Goal: Task Accomplishment & Management: Manage account settings

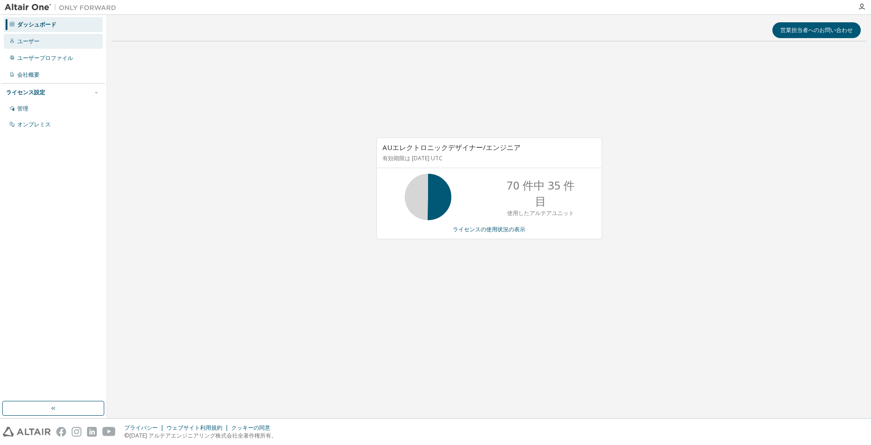
click at [43, 37] on div "ユーザー" at bounding box center [53, 41] width 99 height 15
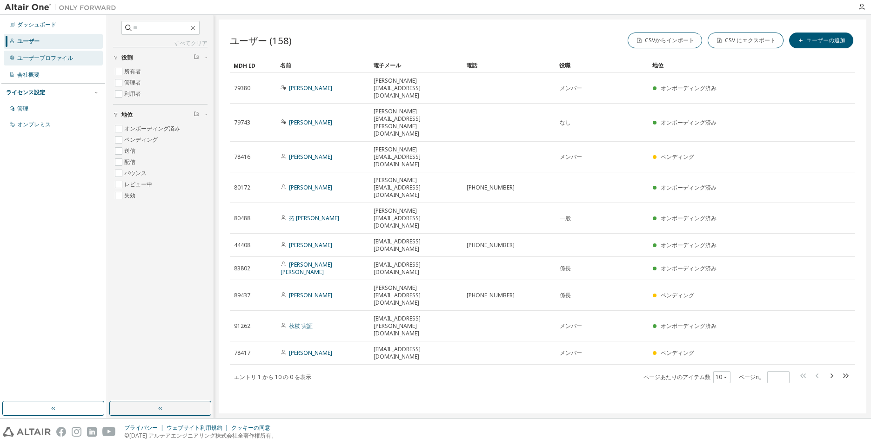
click at [33, 58] on div "ユーザープロファイル" at bounding box center [45, 57] width 56 height 7
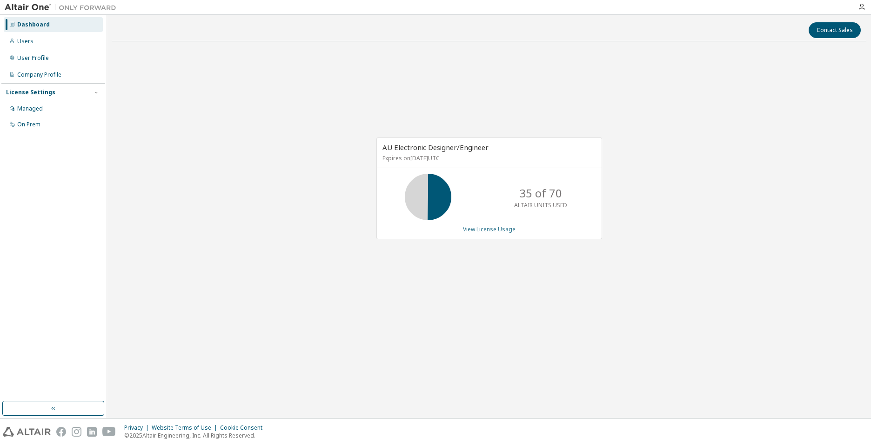
click at [472, 231] on link "View License Usage" at bounding box center [489, 230] width 53 height 8
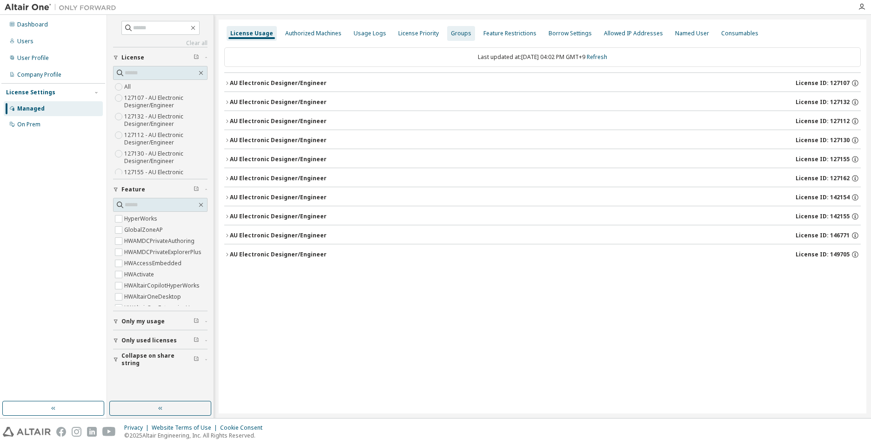
click at [451, 31] on div "Groups" at bounding box center [461, 33] width 20 height 7
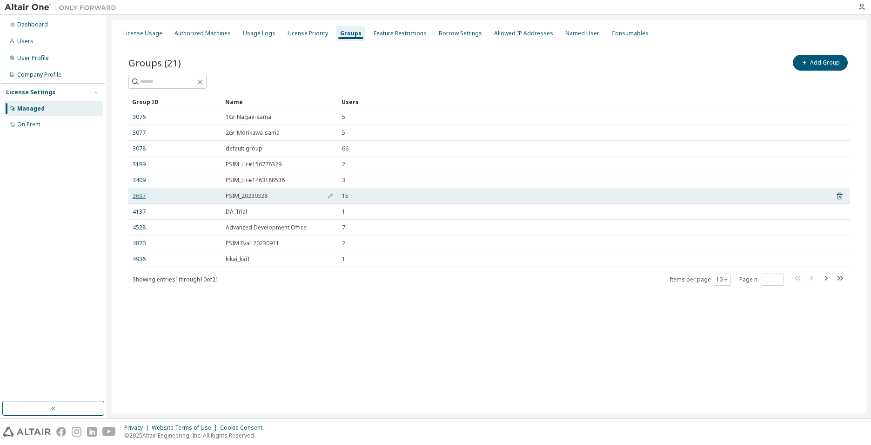
click at [140, 197] on link "3697" at bounding box center [139, 196] width 13 height 7
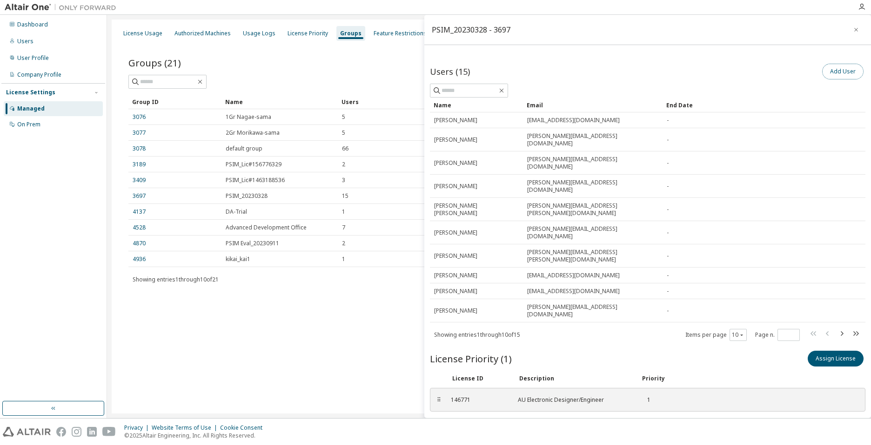
click at [844, 73] on button "Add User" at bounding box center [842, 72] width 41 height 16
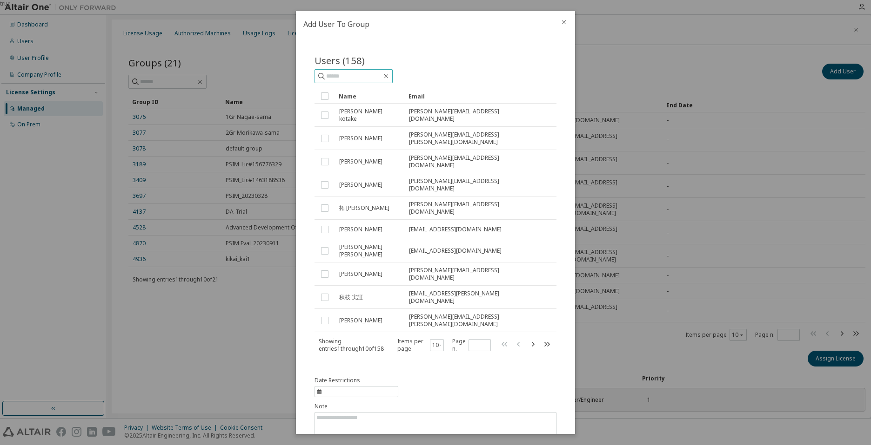
click at [359, 73] on input "text" at bounding box center [354, 76] width 56 height 9
click at [449, 61] on div at bounding box center [495, 61] width 121 height 4
click at [561, 22] on icon "close" at bounding box center [563, 22] width 7 height 7
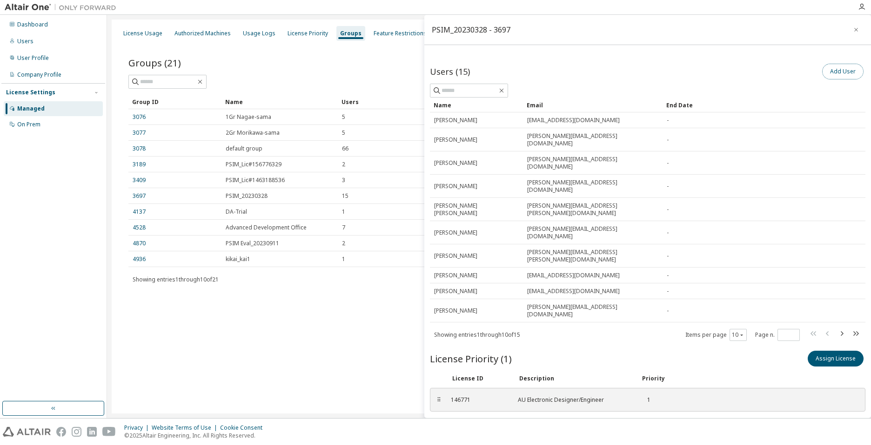
click at [837, 73] on button "Add User" at bounding box center [842, 72] width 41 height 16
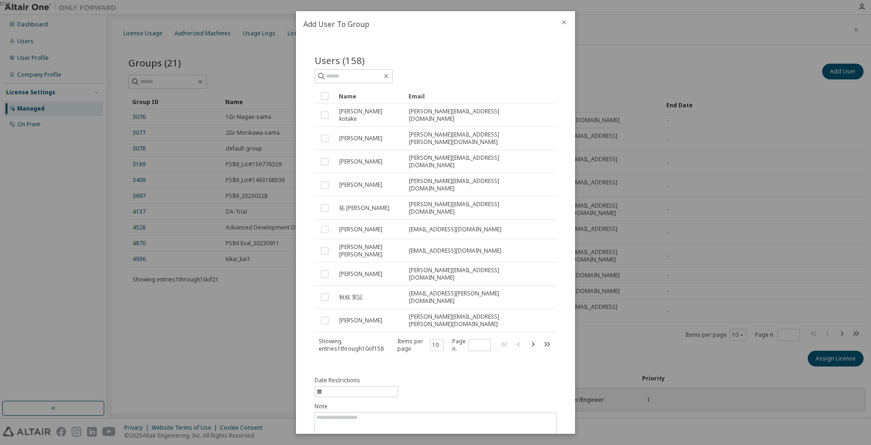
scroll to position [4, 0]
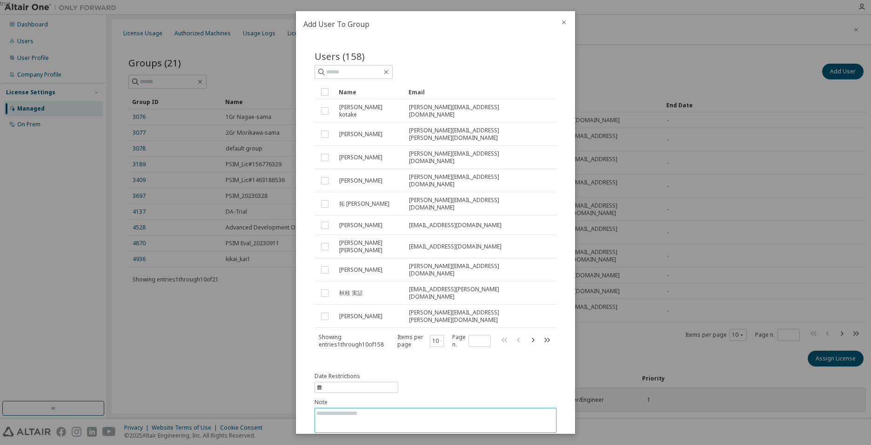
click at [377, 409] on textarea at bounding box center [435, 421] width 241 height 24
click at [372, 382] on span "information" at bounding box center [356, 387] width 84 height 11
select select "*"
select select "****"
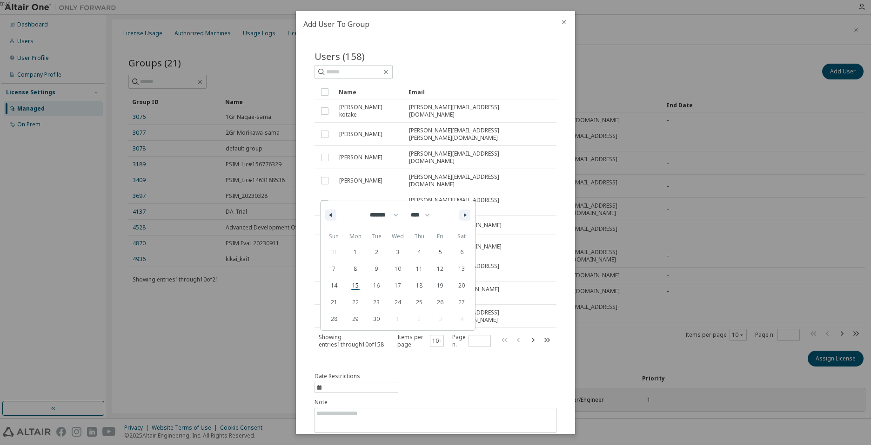
click at [478, 373] on div "Date Restrictions ******* ******** ***** ***** *** **** **** ****** ********* *…" at bounding box center [435, 415] width 242 height 84
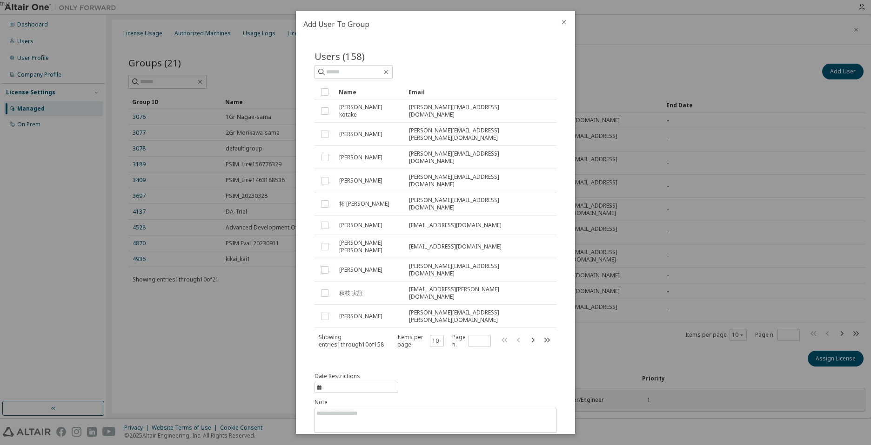
click at [562, 23] on icon "close" at bounding box center [563, 22] width 7 height 7
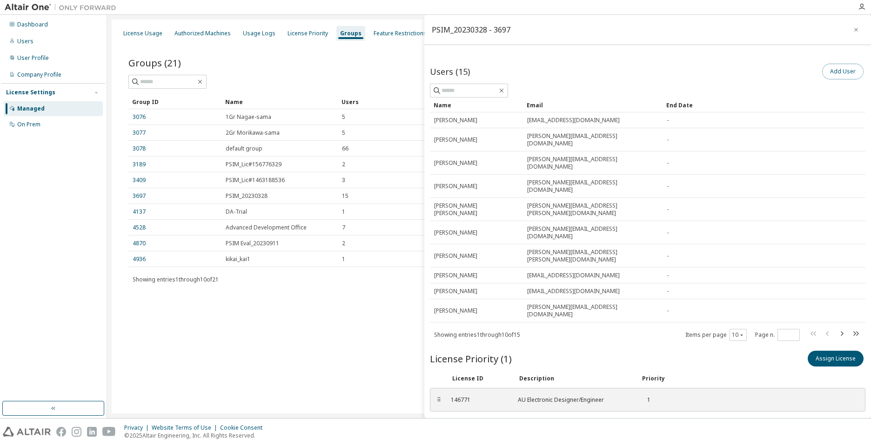
click at [840, 75] on button "Add User" at bounding box center [842, 72] width 41 height 16
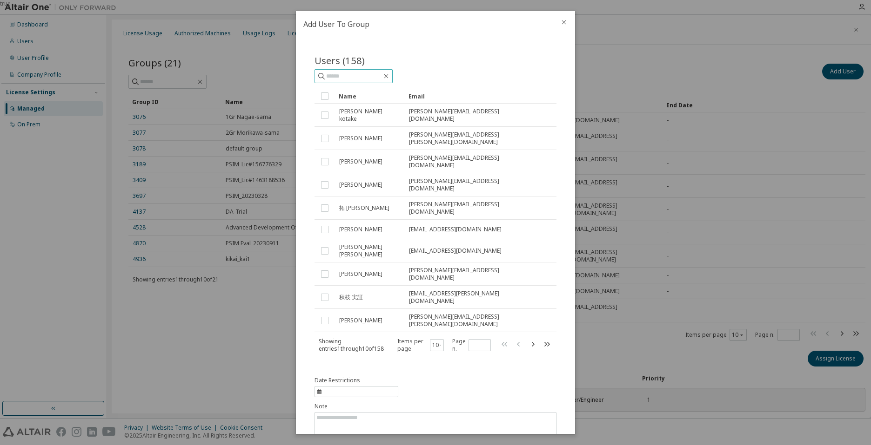
click at [378, 75] on input "text" at bounding box center [354, 76] width 56 height 9
click at [564, 25] on icon "close" at bounding box center [563, 22] width 7 height 7
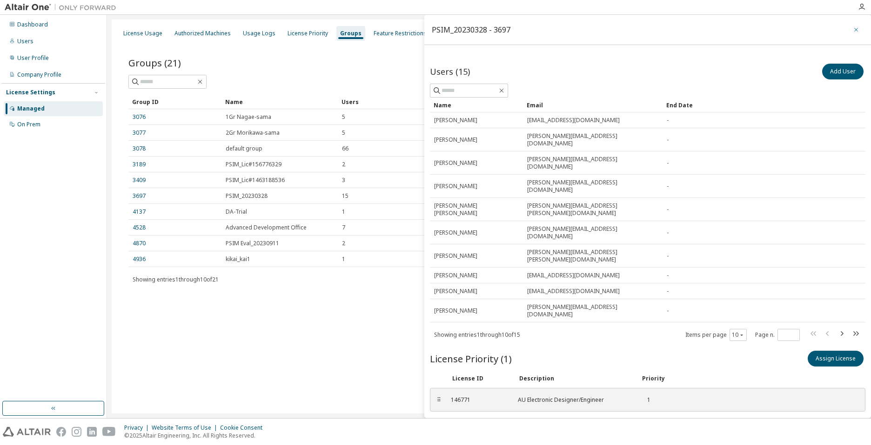
click at [855, 30] on icon "button" at bounding box center [855, 29] width 7 height 7
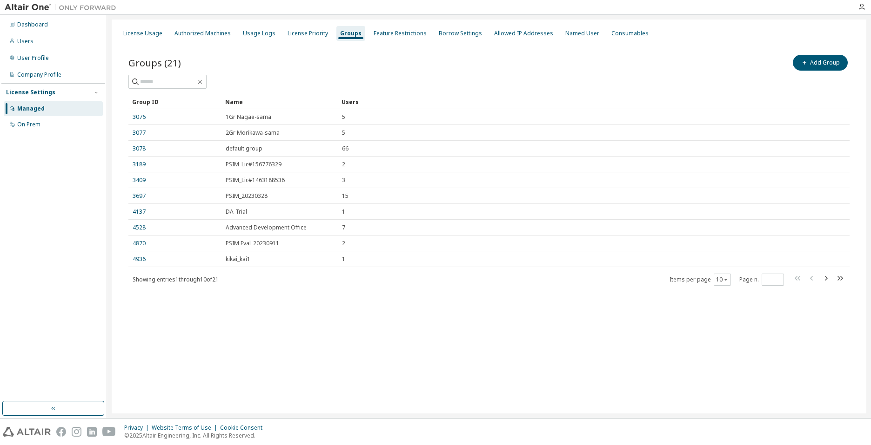
click at [683, 77] on div at bounding box center [488, 82] width 721 height 14
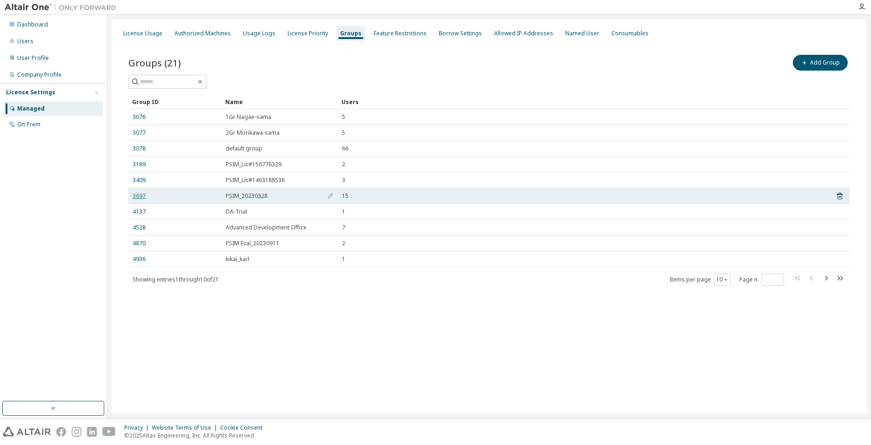
click at [140, 195] on link "3697" at bounding box center [139, 196] width 13 height 7
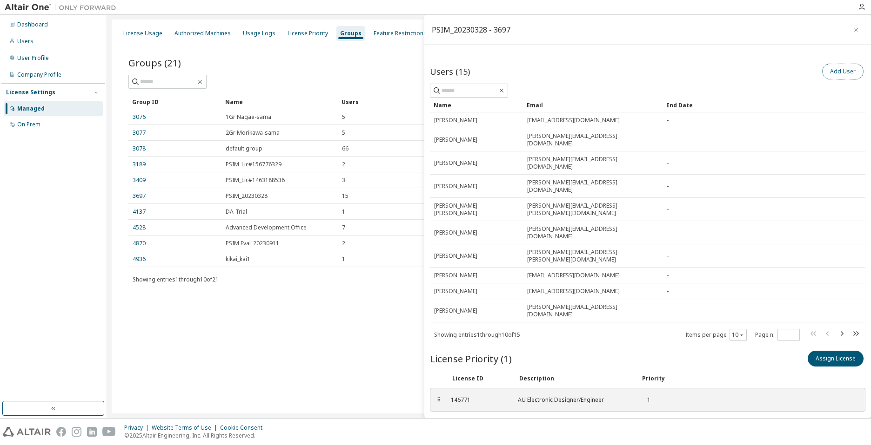
click at [830, 73] on button "Add User" at bounding box center [842, 72] width 41 height 16
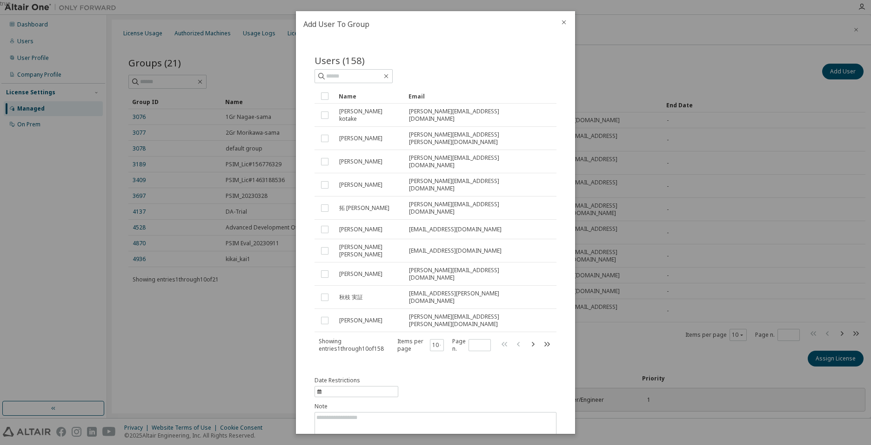
scroll to position [4, 0]
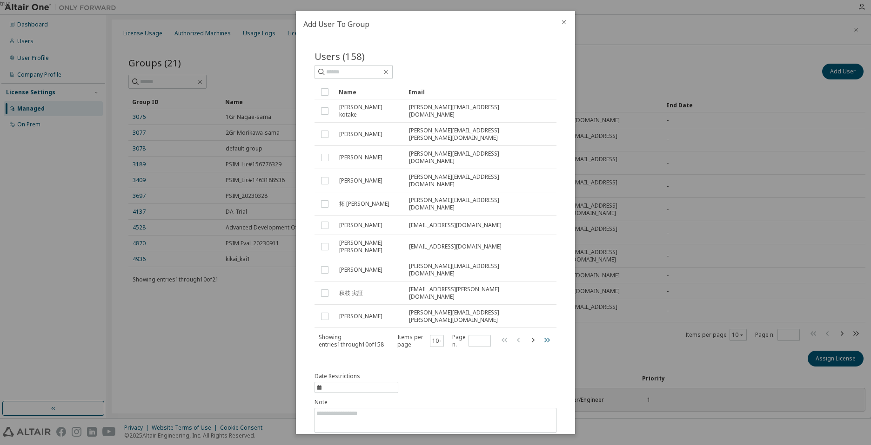
click at [544, 338] on icon "button" at bounding box center [547, 340] width 6 height 5
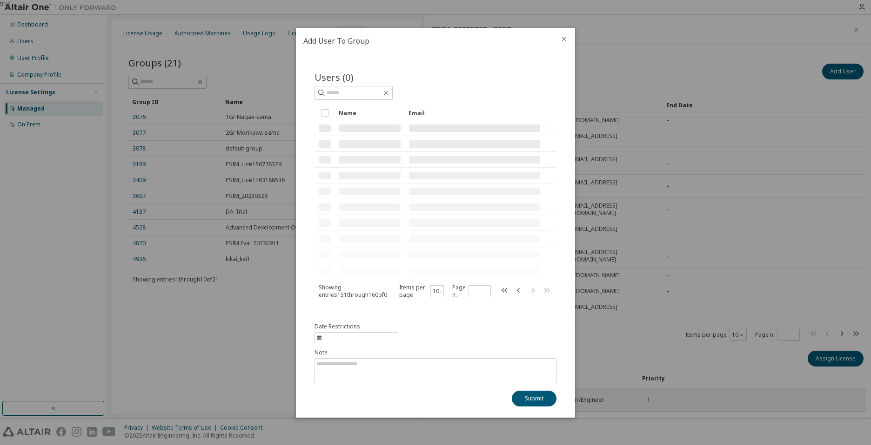
type input "**"
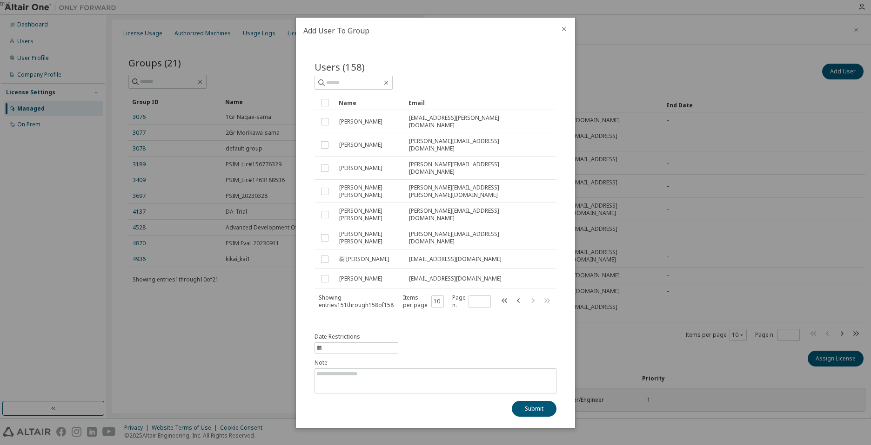
click at [560, 33] on button "close" at bounding box center [563, 28] width 7 height 7
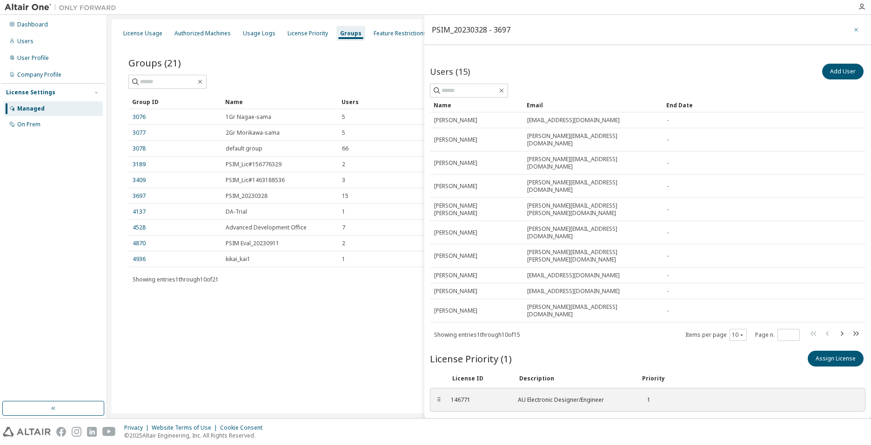
click at [857, 26] on icon "button" at bounding box center [855, 29] width 7 height 7
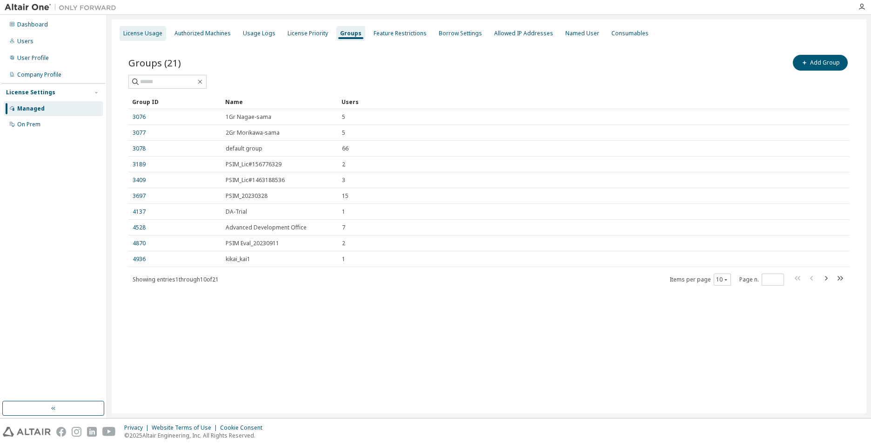
click at [155, 35] on div "License Usage" at bounding box center [142, 33] width 39 height 7
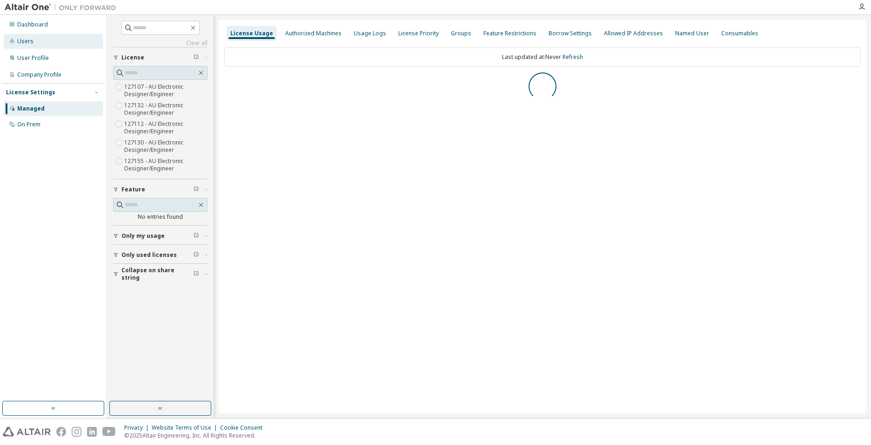
click at [42, 47] on div "Users" at bounding box center [53, 41] width 99 height 15
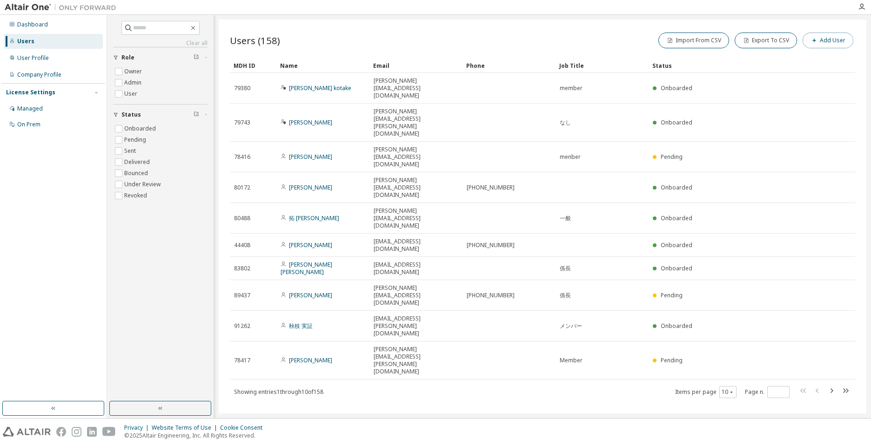
click at [831, 40] on button "Add User" at bounding box center [827, 41] width 51 height 16
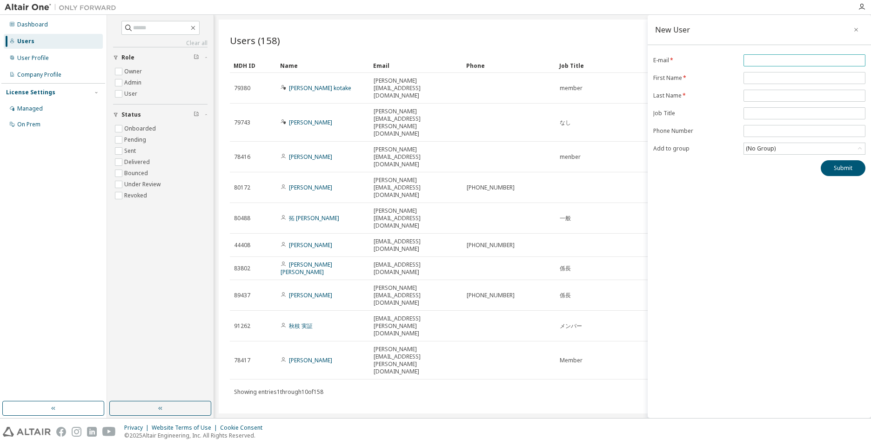
click at [784, 63] on input "email" at bounding box center [803, 60] width 117 height 7
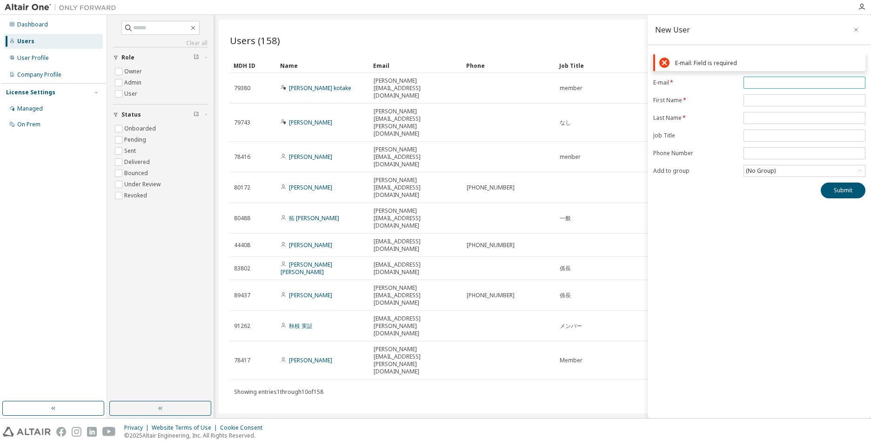
click at [771, 82] on input "email" at bounding box center [803, 82] width 117 height 7
paste input "**********"
type input "**********"
click at [682, 103] on form "**********" at bounding box center [759, 127] width 212 height 100
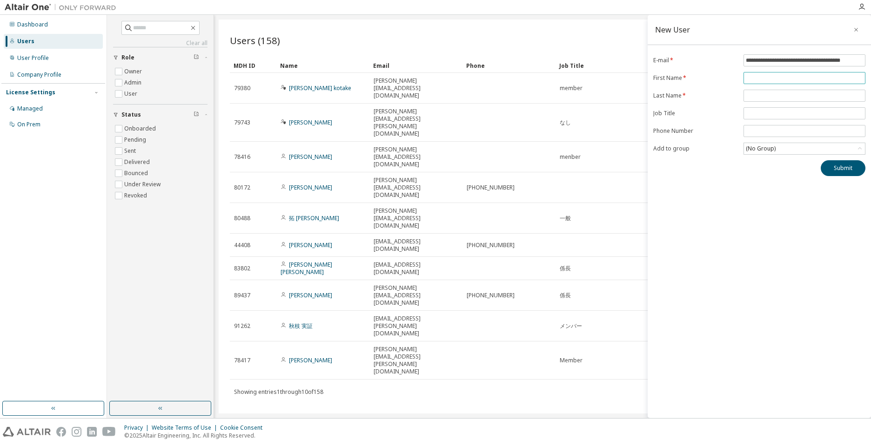
click at [775, 76] on input "text" at bounding box center [803, 77] width 117 height 7
type input "********"
click at [732, 247] on div "**********" at bounding box center [758, 217] width 223 height 404
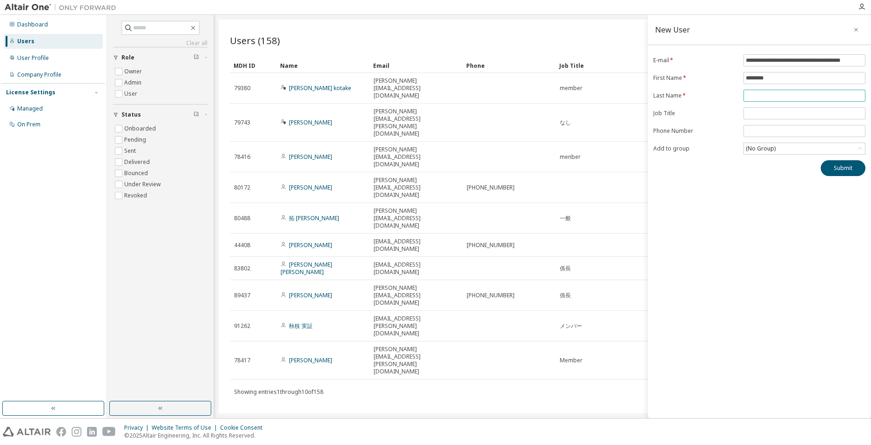
click at [767, 98] on input "text" at bounding box center [803, 95] width 117 height 7
type input "****"
click at [771, 109] on span at bounding box center [804, 113] width 122 height 12
click at [768, 113] on input "text" at bounding box center [803, 113] width 117 height 7
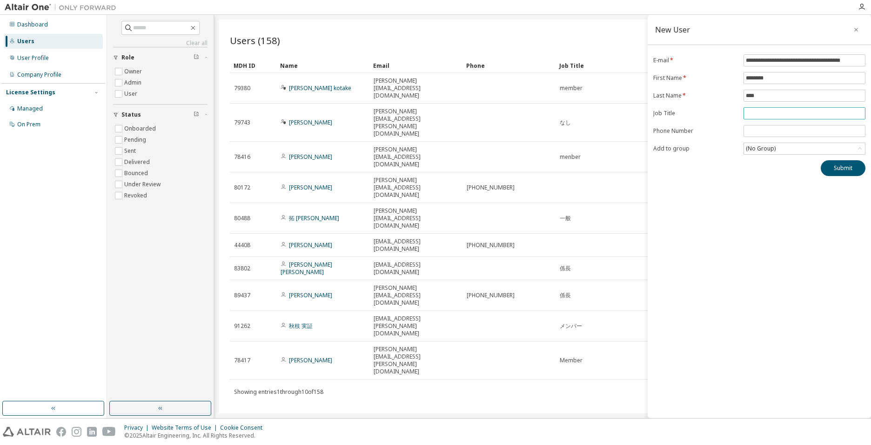
click at [768, 113] on input "text" at bounding box center [803, 113] width 117 height 7
click at [688, 227] on div "**********" at bounding box center [758, 217] width 223 height 404
click at [764, 108] on span at bounding box center [804, 113] width 122 height 12
click at [762, 116] on input "text" at bounding box center [803, 113] width 117 height 7
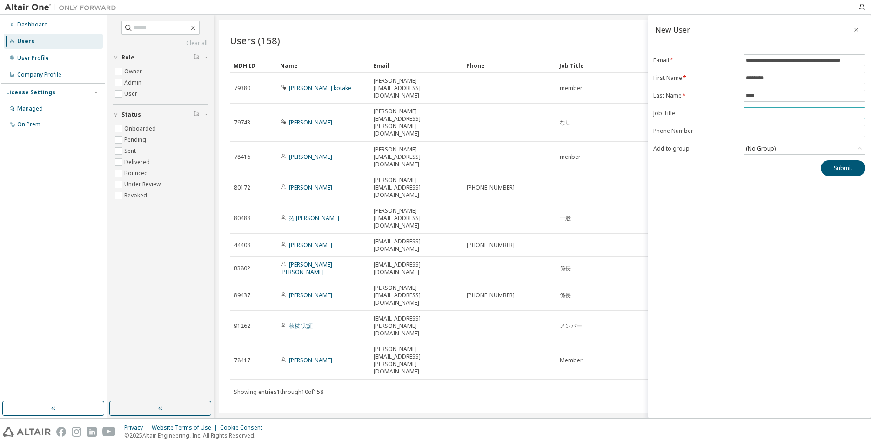
click at [762, 116] on input "text" at bounding box center [803, 113] width 117 height 7
click at [678, 222] on div "**********" at bounding box center [758, 217] width 223 height 404
click at [837, 166] on button "Submit" at bounding box center [842, 168] width 45 height 16
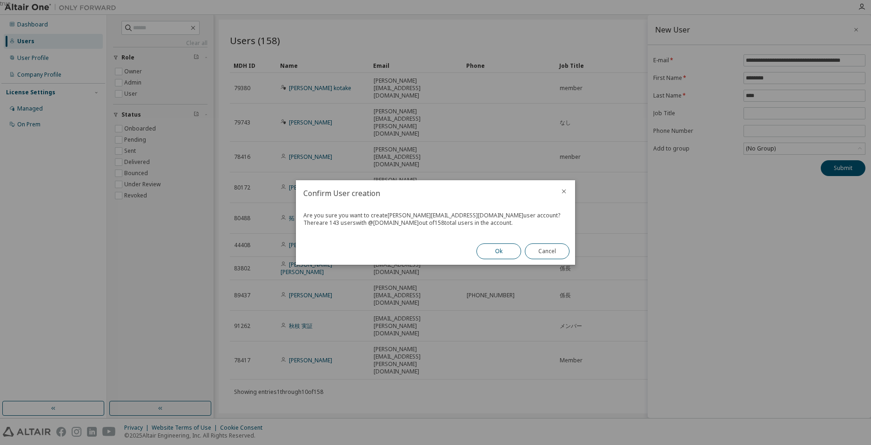
click at [495, 251] on button "Ok" at bounding box center [498, 252] width 45 height 16
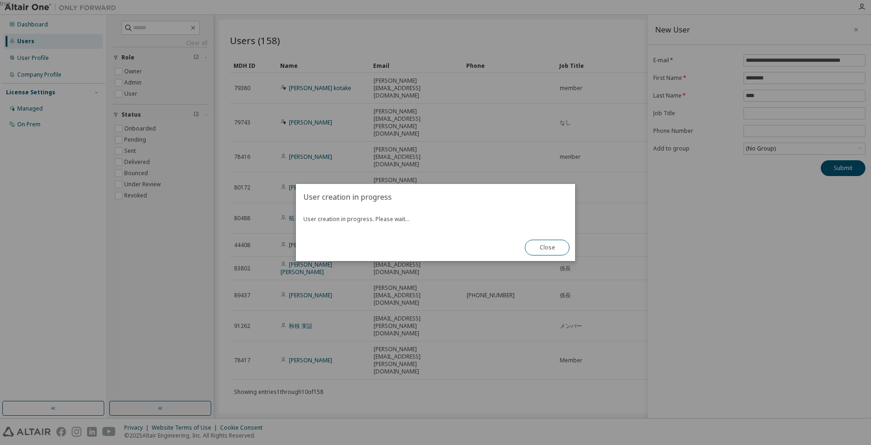
drag, startPoint x: 552, startPoint y: 247, endPoint x: 475, endPoint y: 248, distance: 77.2
click at [475, 248] on div "User creation in progress User creation in progress. Please wait... Close" at bounding box center [435, 222] width 279 height 77
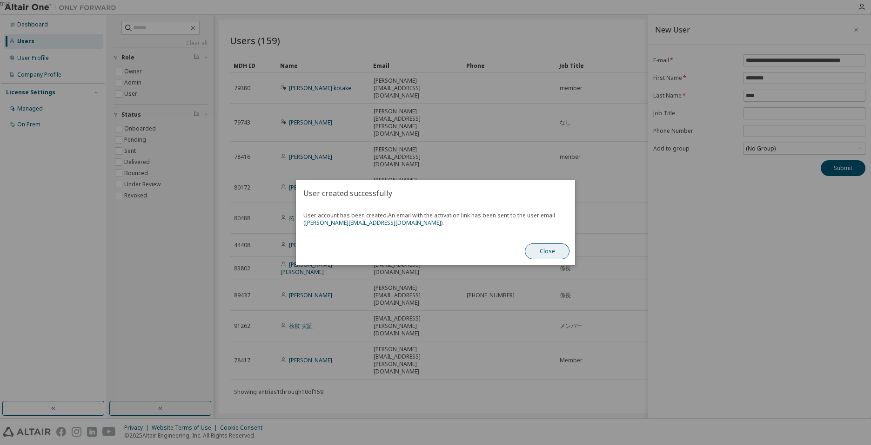
click at [558, 250] on button "Close" at bounding box center [547, 252] width 45 height 16
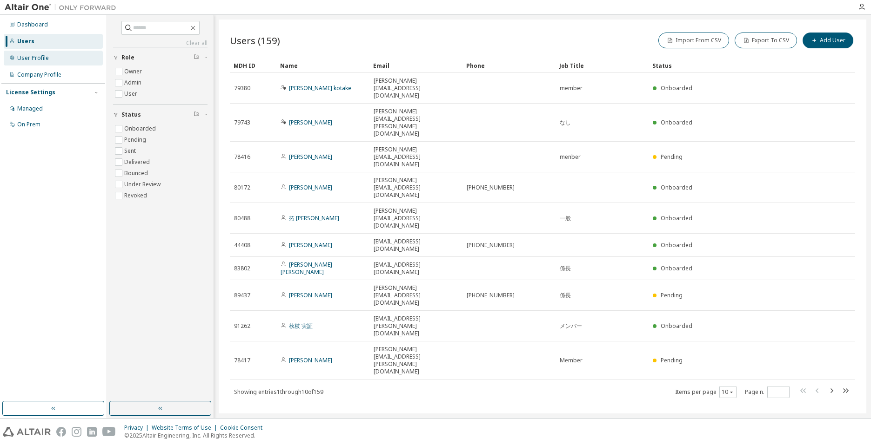
click at [59, 59] on div "User Profile" at bounding box center [53, 58] width 99 height 15
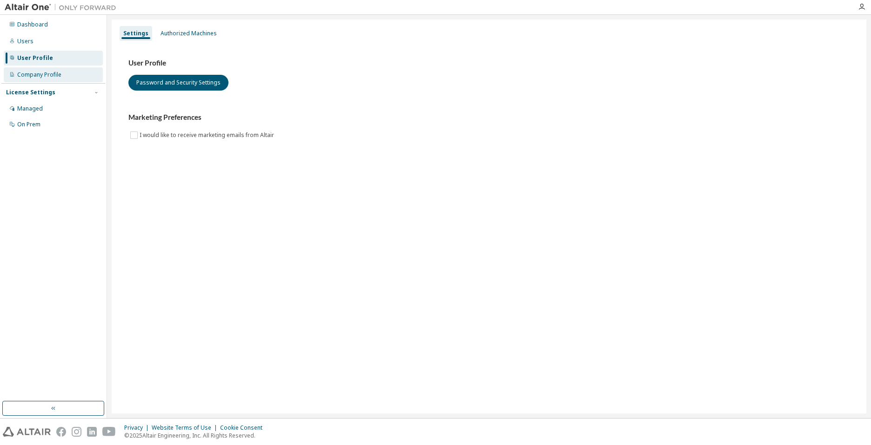
click at [50, 74] on div "Company Profile" at bounding box center [39, 74] width 44 height 7
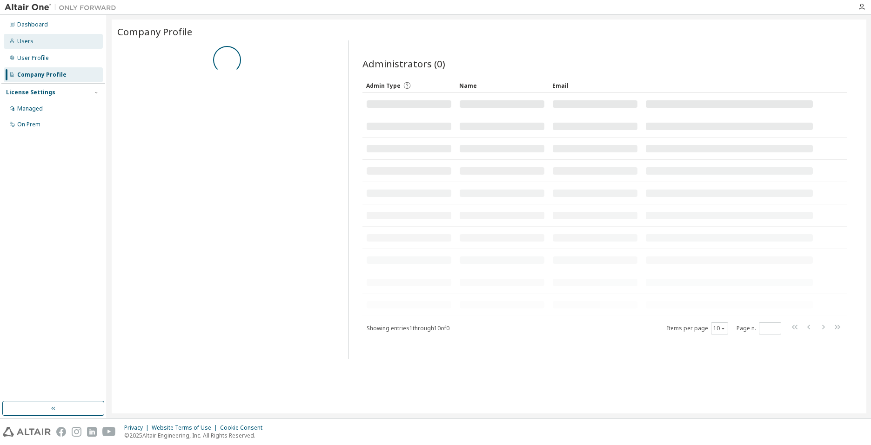
click at [52, 44] on div "Users" at bounding box center [53, 41] width 99 height 15
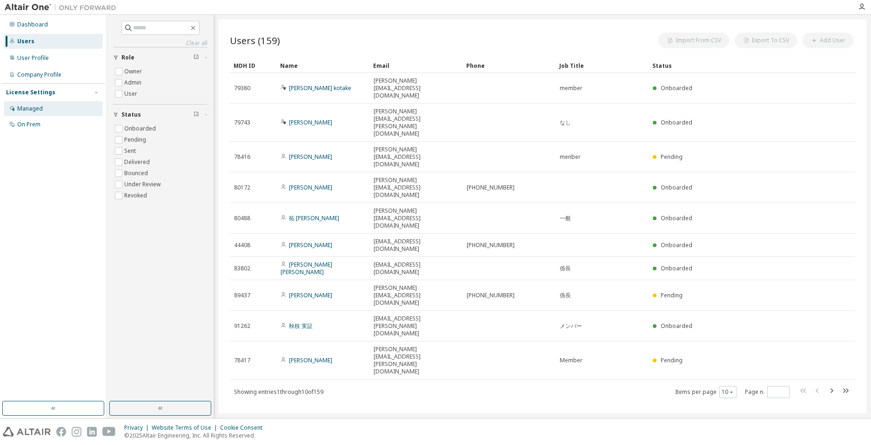
click at [55, 110] on div "Managed" at bounding box center [53, 108] width 99 height 15
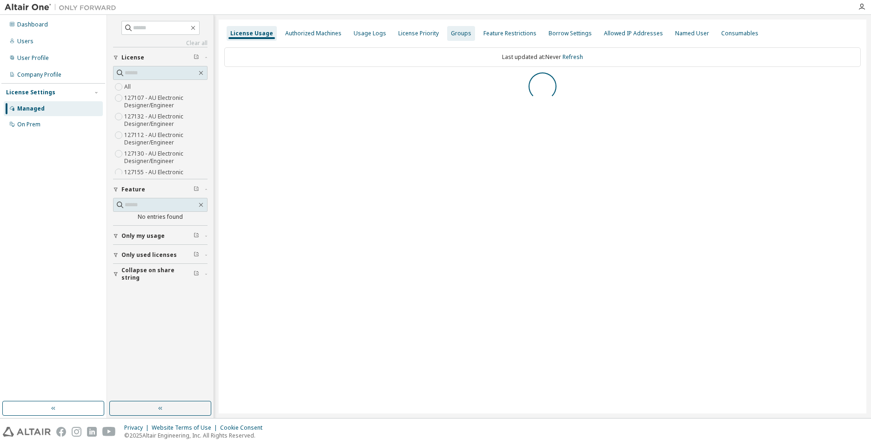
click at [453, 34] on div "Groups" at bounding box center [461, 33] width 20 height 7
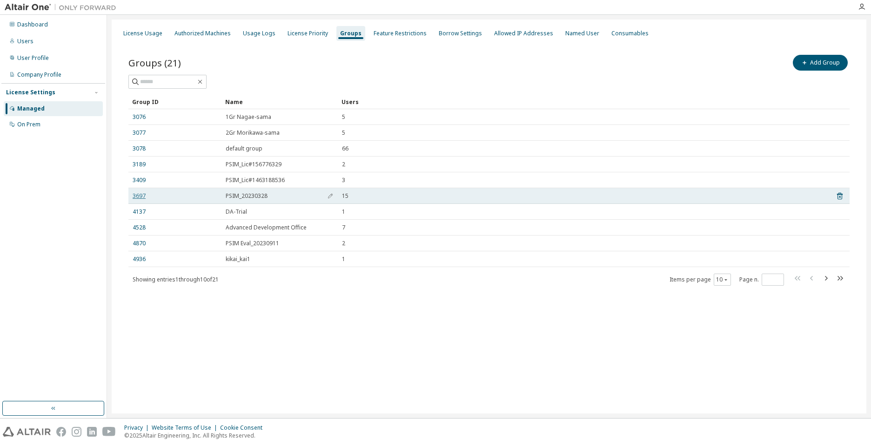
click at [139, 196] on link "3697" at bounding box center [139, 196] width 13 height 7
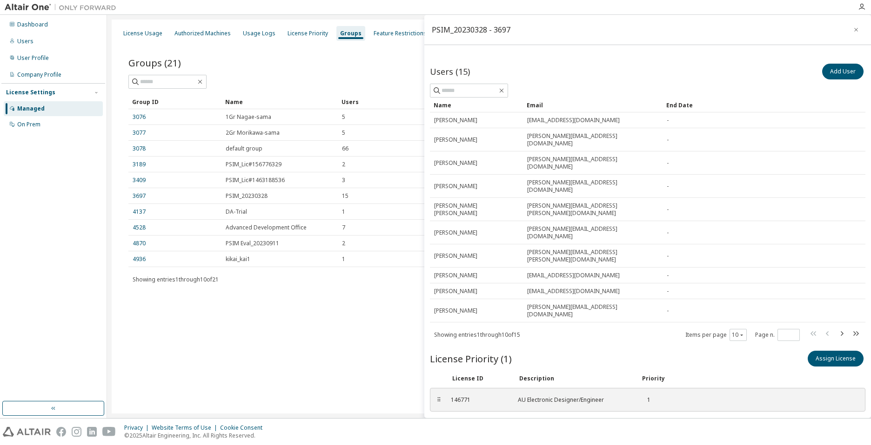
click at [691, 82] on div "Users (15) Add User" at bounding box center [647, 80] width 435 height 36
click at [840, 74] on button "Add User" at bounding box center [842, 72] width 41 height 16
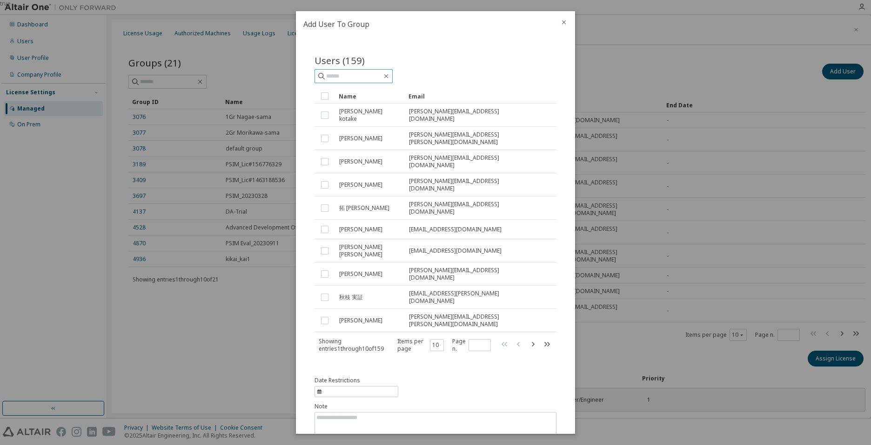
click at [360, 76] on input "text" at bounding box center [354, 76] width 56 height 9
click at [322, 78] on icon at bounding box center [321, 76] width 7 height 7
click at [319, 74] on icon at bounding box center [321, 76] width 9 height 9
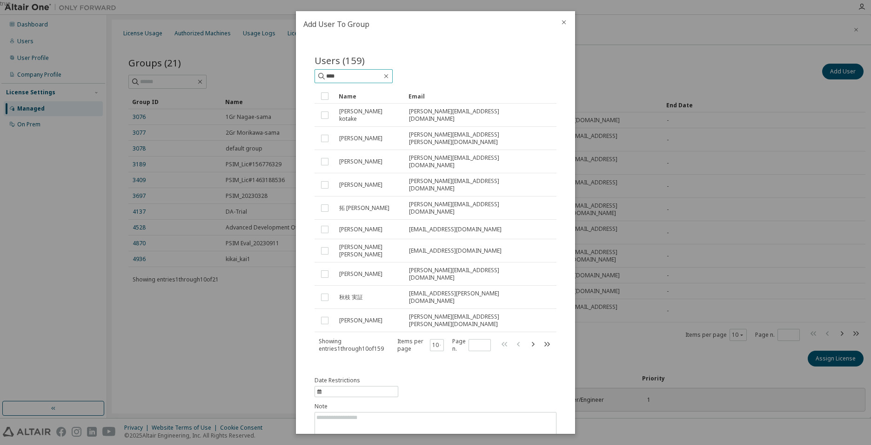
click at [323, 80] on icon at bounding box center [321, 76] width 9 height 9
click at [319, 78] on icon at bounding box center [321, 76] width 9 height 9
click at [353, 75] on input "****" at bounding box center [354, 76] width 56 height 9
type input "*"
type input "********"
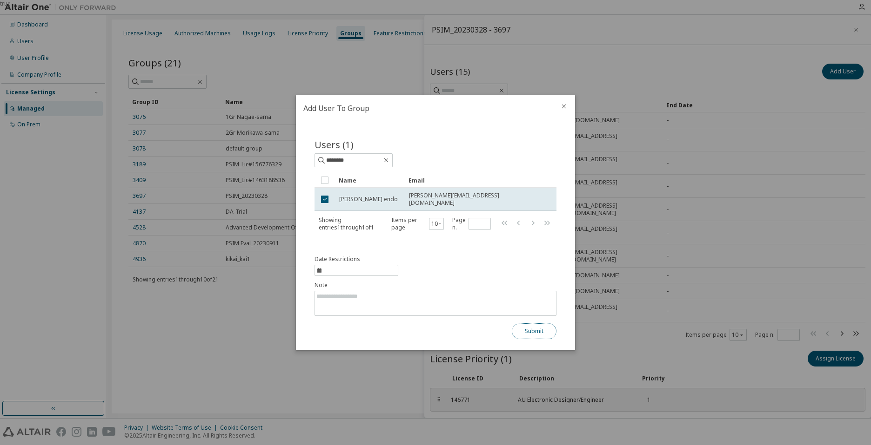
click at [531, 332] on button "Submit" at bounding box center [534, 332] width 45 height 16
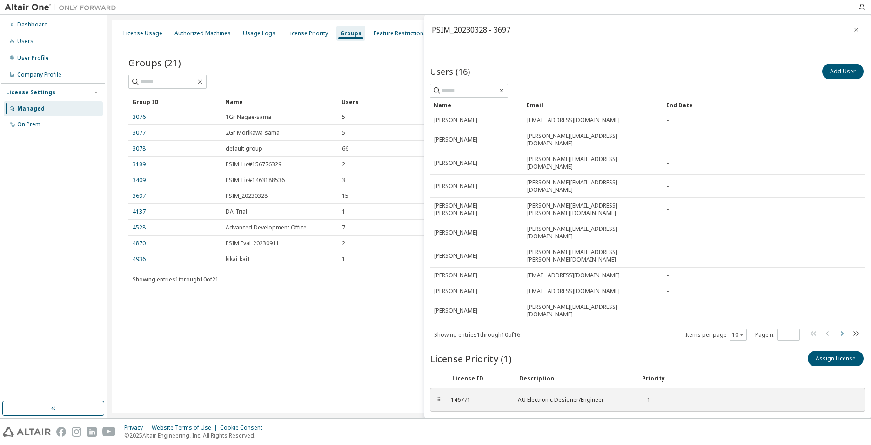
click at [842, 332] on icon "button" at bounding box center [841, 334] width 3 height 5
type input "*"
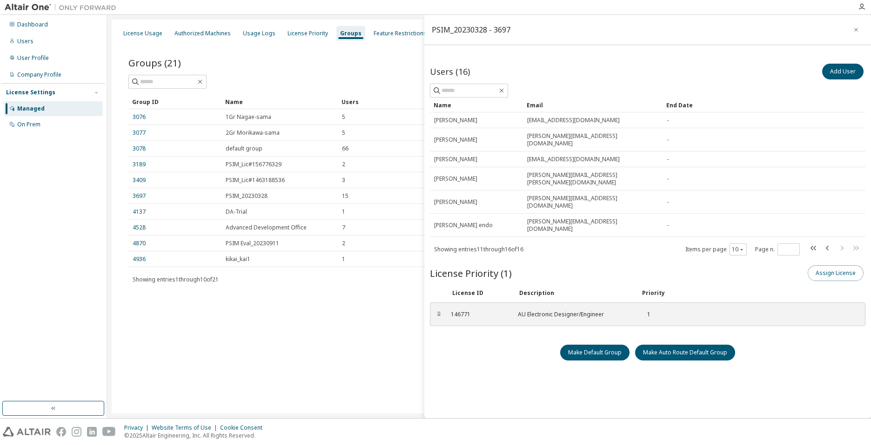
click at [838, 266] on button "Assign License" at bounding box center [835, 274] width 56 height 16
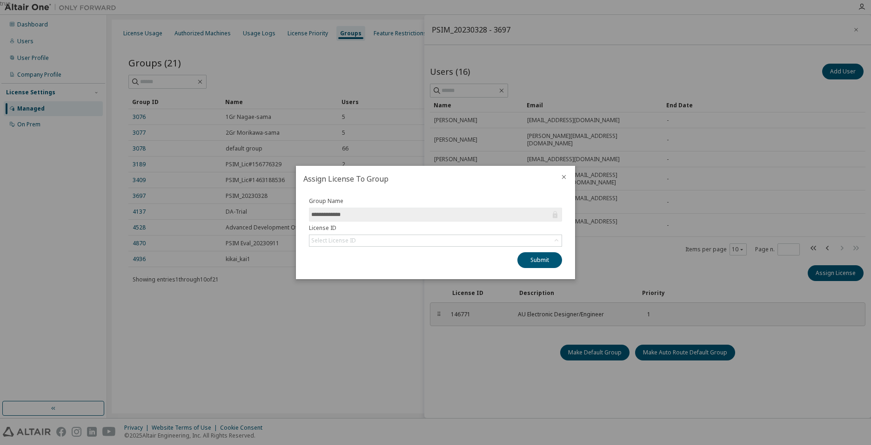
click at [561, 174] on icon "close" at bounding box center [563, 176] width 7 height 7
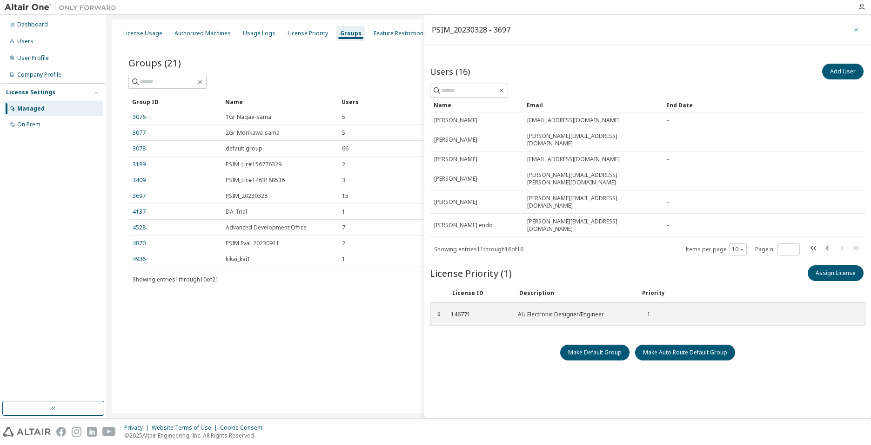
click at [854, 33] on icon "button" at bounding box center [855, 29] width 7 height 7
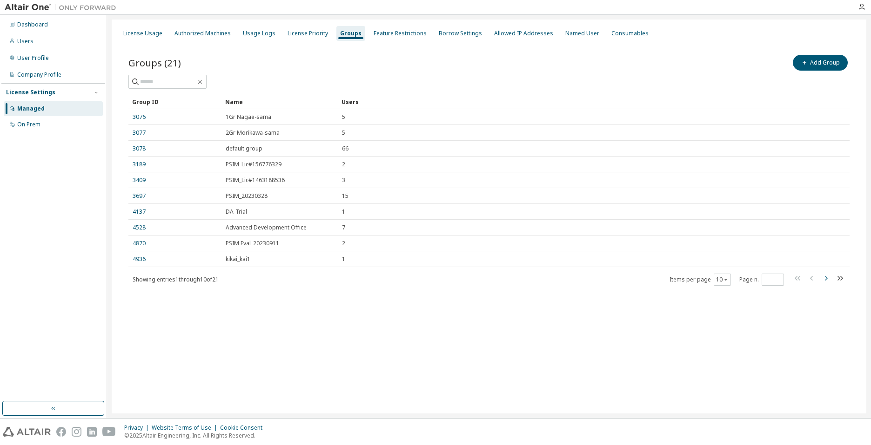
click at [828, 282] on icon "button" at bounding box center [825, 278] width 11 height 11
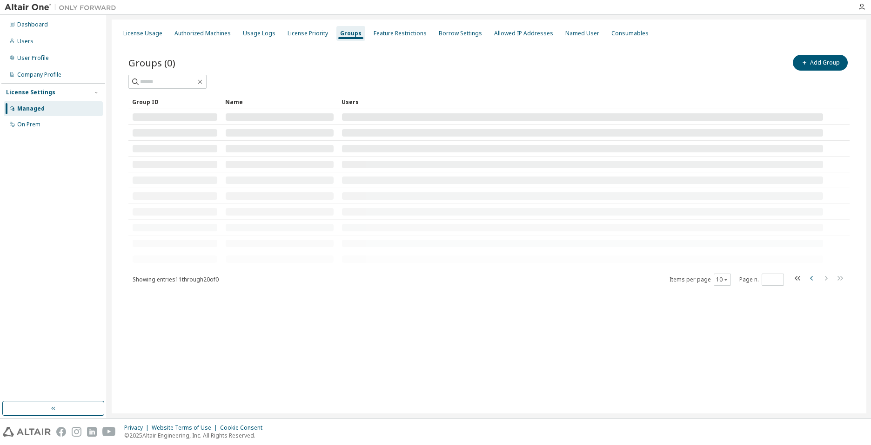
click at [811, 281] on icon "button" at bounding box center [811, 278] width 11 height 11
type input "*"
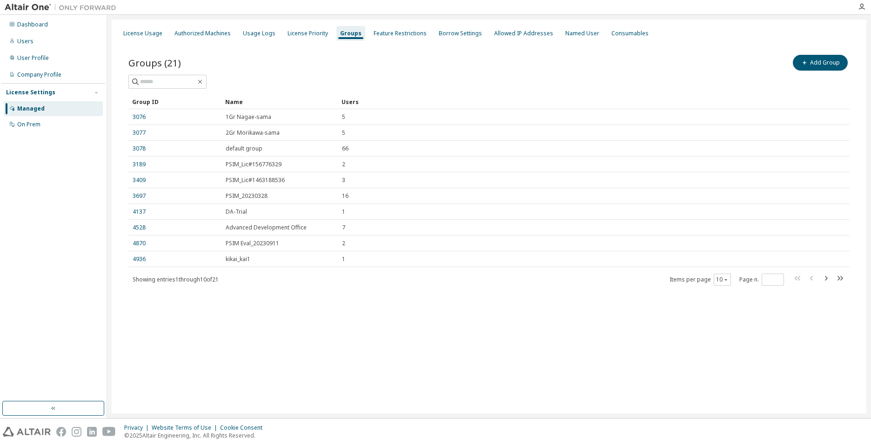
click at [139, 197] on link "3697" at bounding box center [139, 196] width 13 height 7
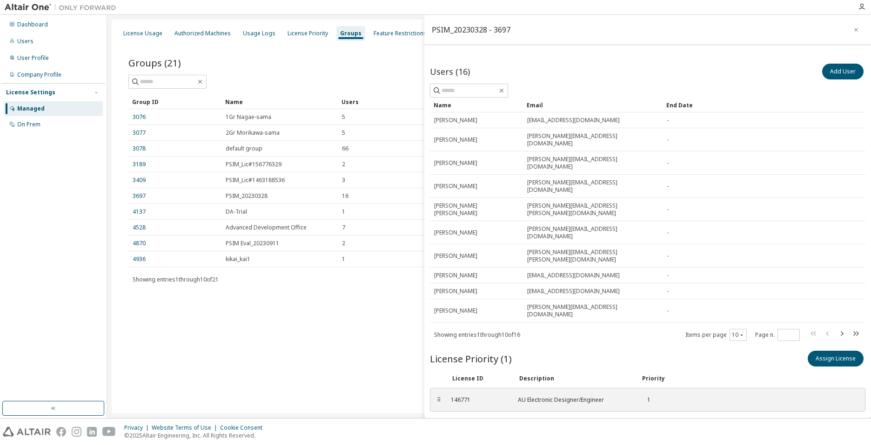
click at [353, 347] on div "License Usage Authorized Machines Usage Logs License Priority Groups Feature Re…" at bounding box center [489, 217] width 754 height 394
click at [857, 32] on icon "button" at bounding box center [855, 29] width 7 height 7
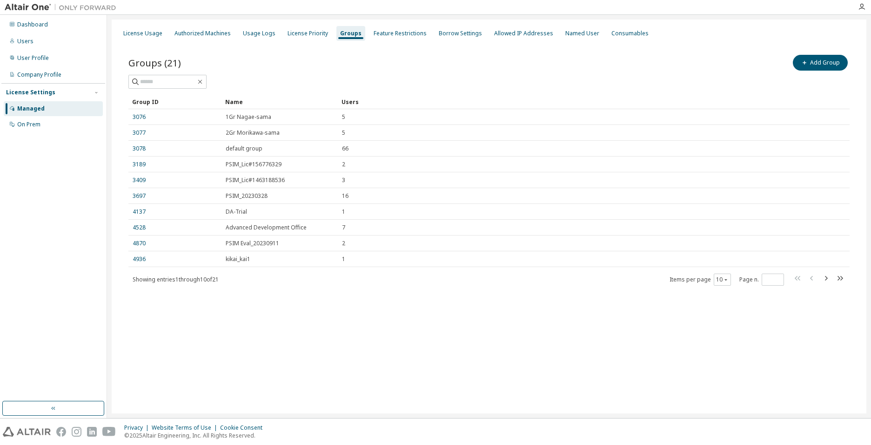
click at [423, 338] on div "License Usage Authorized Machines Usage Logs License Priority Groups Feature Re…" at bounding box center [489, 217] width 754 height 394
click at [442, 355] on div "License Usage Authorized Machines Usage Logs License Priority Groups Feature Re…" at bounding box center [489, 217] width 754 height 394
